Goal: Transaction & Acquisition: Purchase product/service

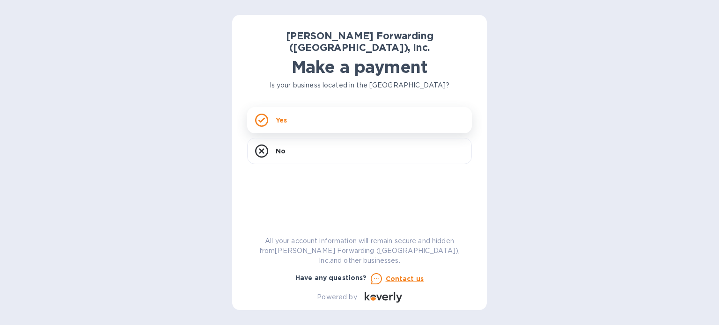
click at [301, 108] on div "Yes" at bounding box center [359, 120] width 225 height 26
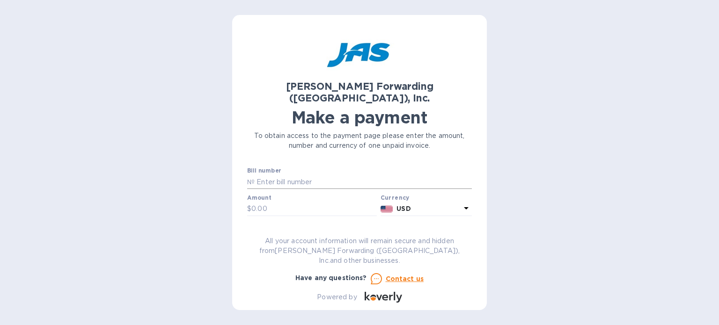
click at [296, 175] on input "text" at bounding box center [362, 182] width 217 height 14
drag, startPoint x: 629, startPoint y: 130, endPoint x: 614, endPoint y: 135, distance: 16.3
click at [629, 130] on div "[PERSON_NAME] Forwarding ([GEOGRAPHIC_DATA]), Inc. Make a payment To obtain acc…" at bounding box center [359, 162] width 719 height 325
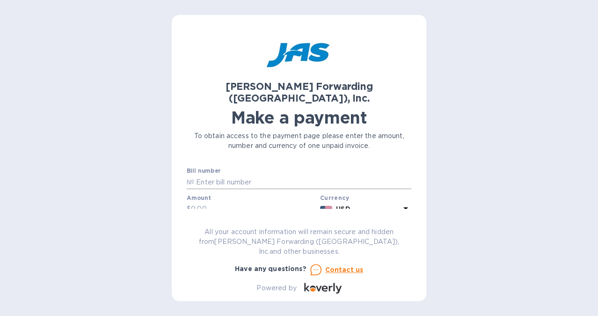
click at [237, 175] on input "text" at bounding box center [302, 182] width 217 height 14
type input "cvg503236561"
click at [228, 202] on input "text" at bounding box center [253, 209] width 125 height 14
type input "1,080.50"
click at [227, 218] on div "[PERSON_NAME] Forwarding ([GEOGRAPHIC_DATA]), Inc. Make a payment To obtain acc…" at bounding box center [299, 161] width 225 height 263
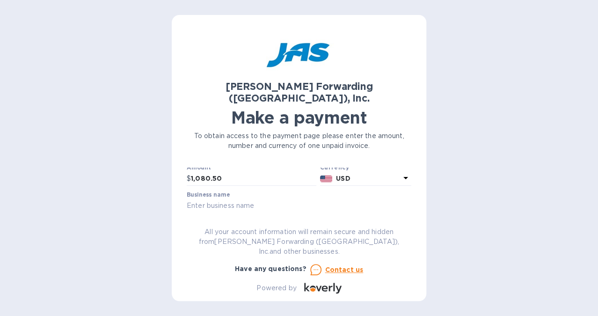
scroll to position [47, 0]
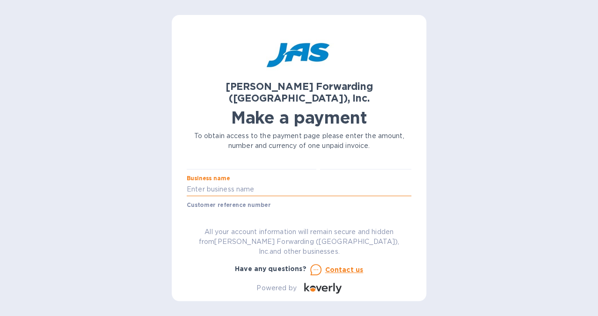
click at [230, 182] on input "text" at bounding box center [299, 189] width 225 height 14
type input "Instinct Sportswear"
click at [243, 209] on input "text" at bounding box center [299, 216] width 225 height 14
click at [273, 226] on div "[PERSON_NAME] Forwarding ([GEOGRAPHIC_DATA]), Inc. Make a payment To obtain acc…" at bounding box center [299, 161] width 225 height 263
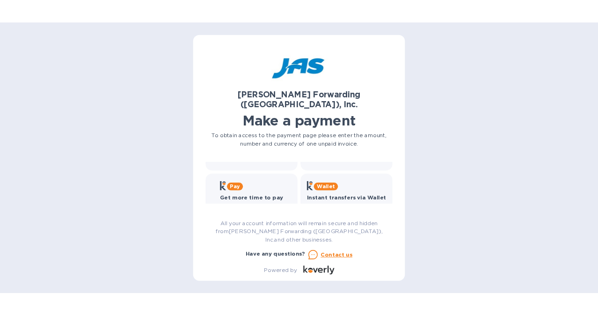
scroll to position [111, 0]
